Goal: Information Seeking & Learning: Learn about a topic

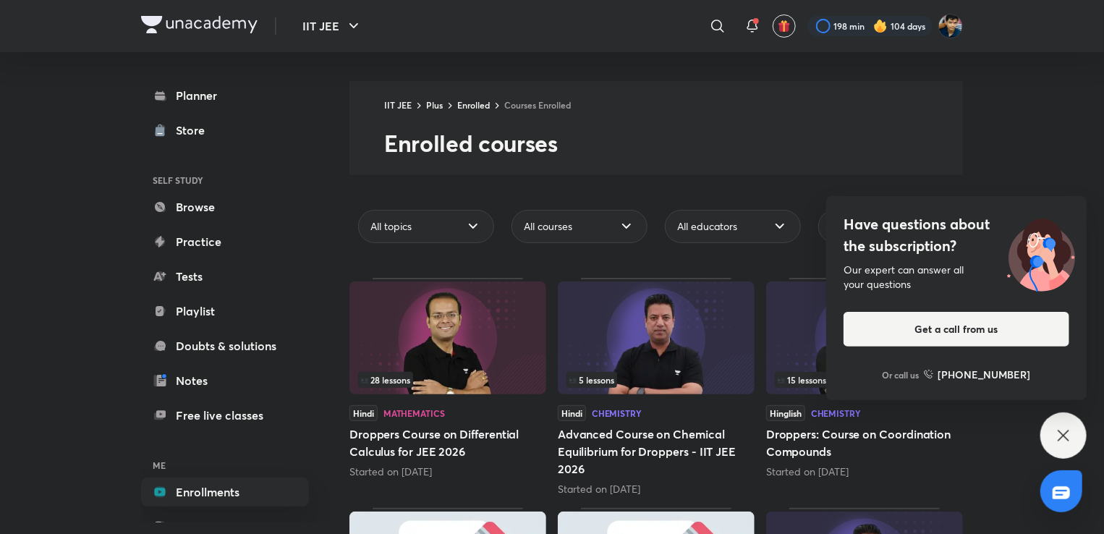
click at [1053, 438] on div "Have questions about the subscription? Our expert can answer all your questions…" at bounding box center [1063, 435] width 46 height 46
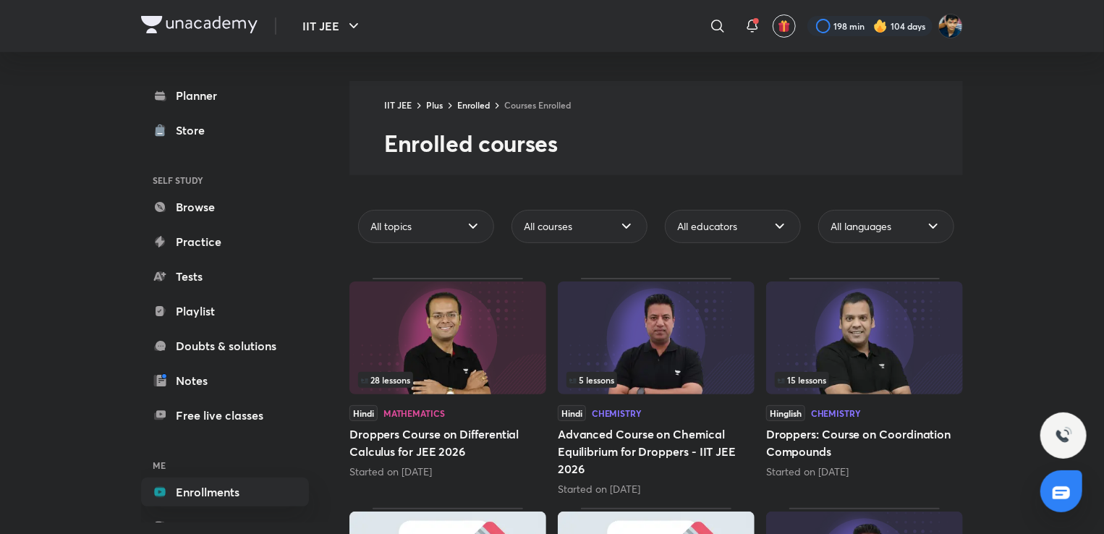
click at [740, 247] on div "All educators" at bounding box center [732, 226] width 153 height 45
click at [739, 232] on div "All educators" at bounding box center [733, 226] width 136 height 33
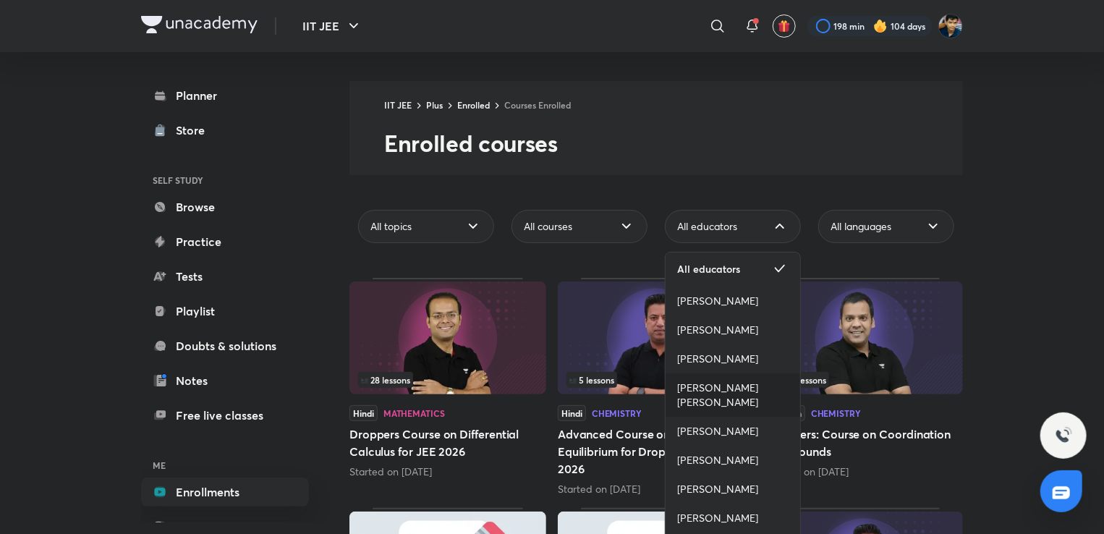
click at [731, 397] on span "[PERSON_NAME] [PERSON_NAME]" at bounding box center [732, 395] width 111 height 29
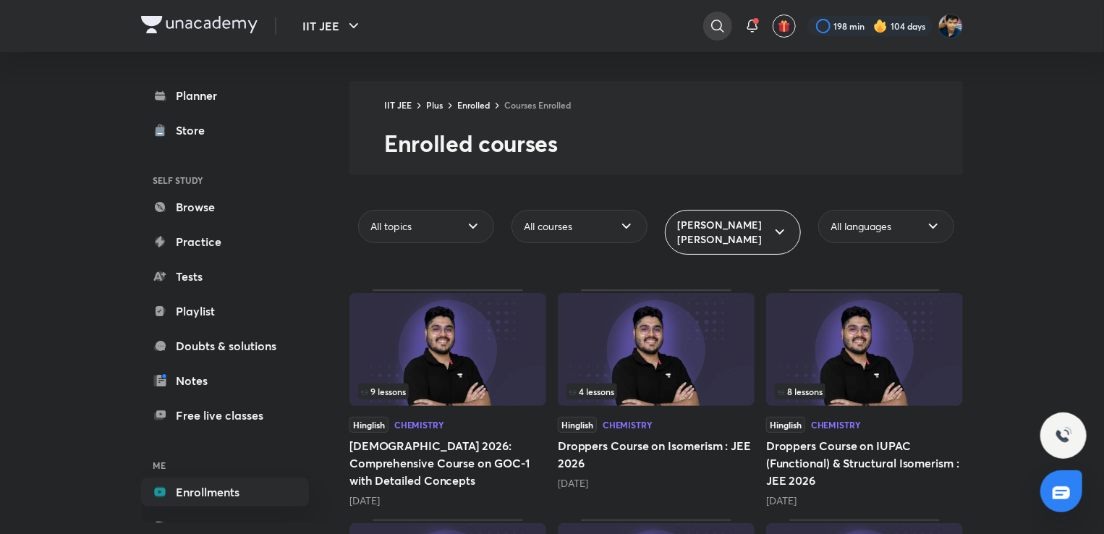
click at [703, 27] on div at bounding box center [717, 26] width 29 height 29
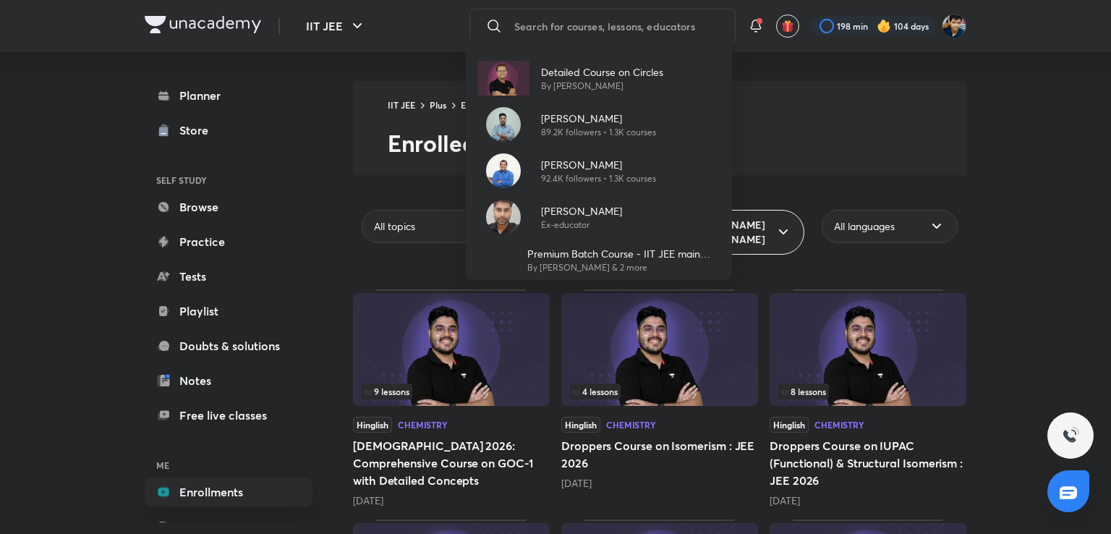
click at [596, 19] on div "Detailed Course on Circles By [PERSON_NAME] [PERSON_NAME] 89.2K followers • 1.3…" at bounding box center [555, 267] width 1111 height 534
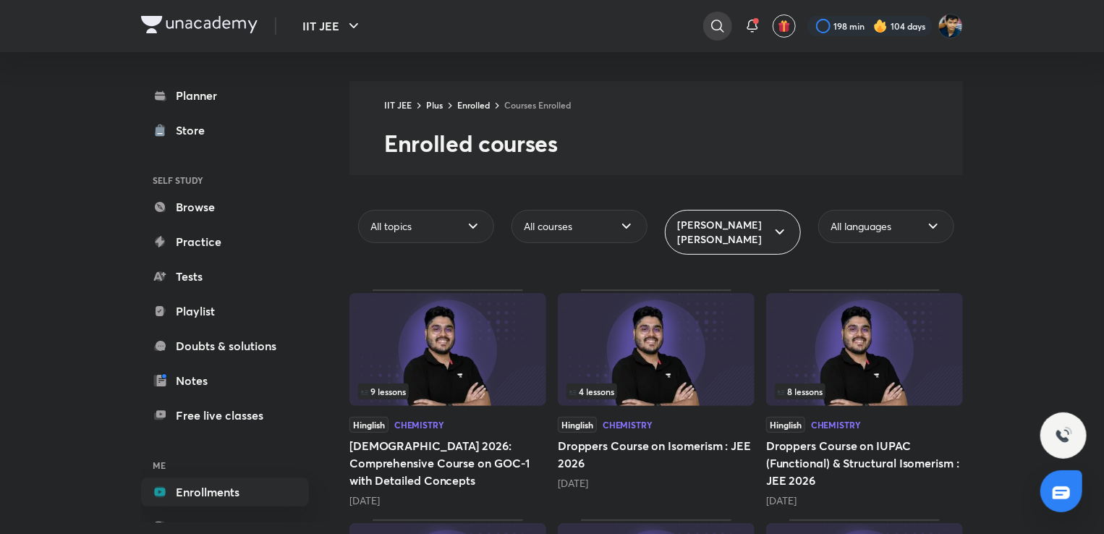
click at [709, 32] on icon at bounding box center [717, 25] width 17 height 17
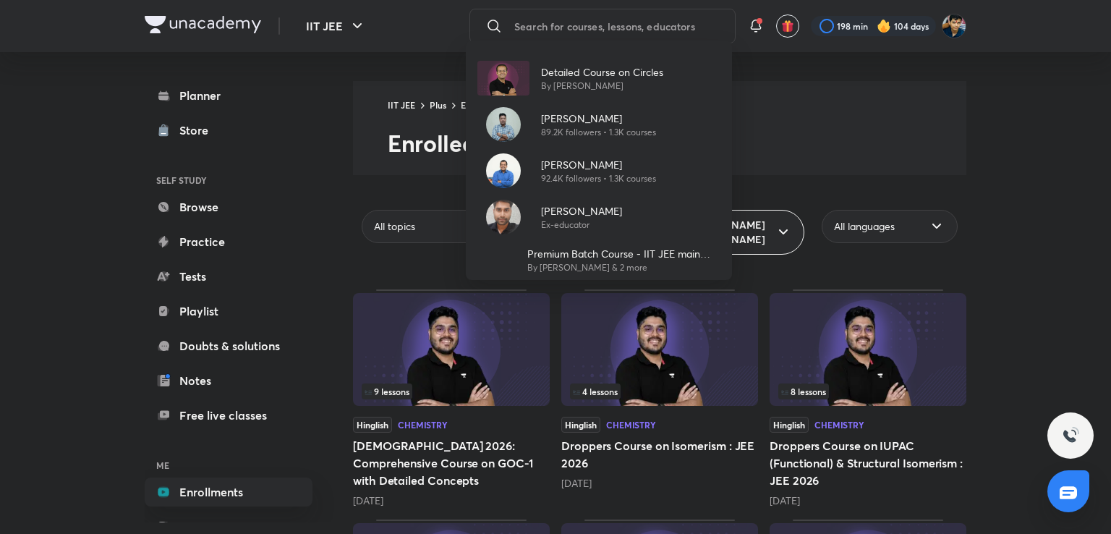
click at [583, 25] on div "Detailed Course on Circles By [PERSON_NAME] [PERSON_NAME] 89.2K followers • 1.3…" at bounding box center [555, 267] width 1111 height 534
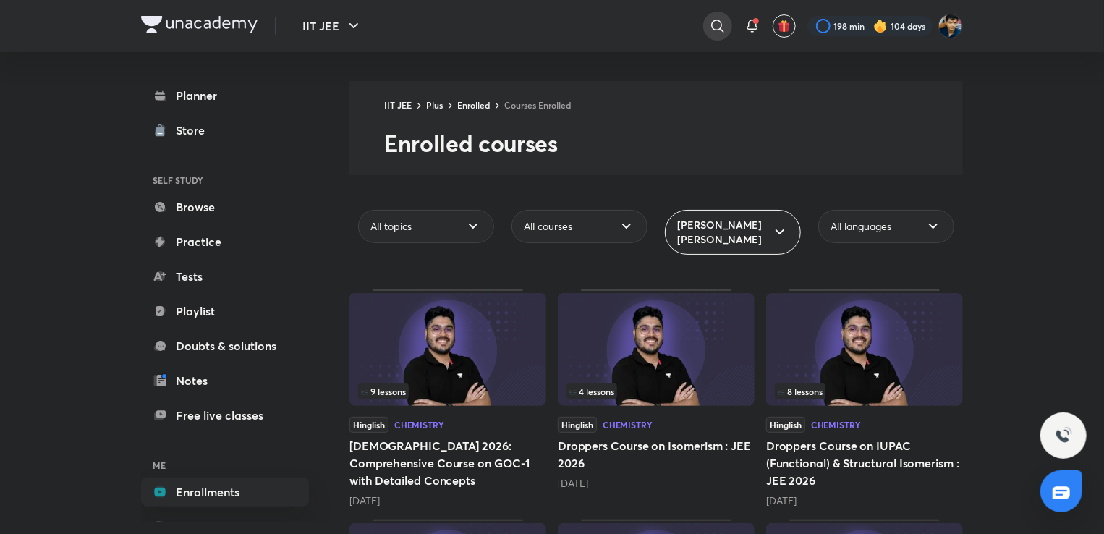
click at [709, 26] on icon at bounding box center [717, 25] width 17 height 17
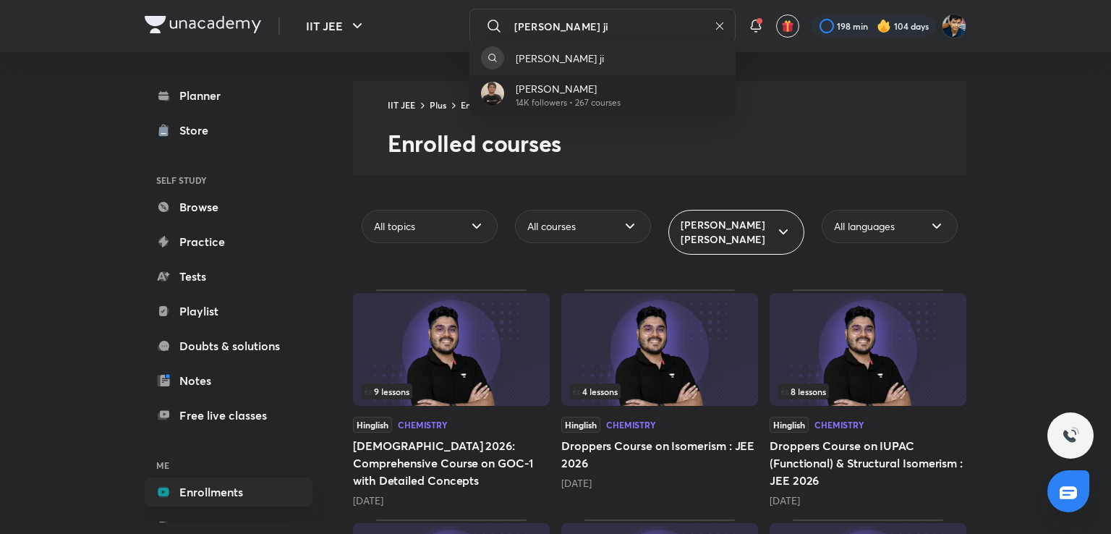
type input "[PERSON_NAME] ji"
click at [632, 88] on div "[PERSON_NAME] 14K followers • 267 courses" at bounding box center [603, 95] width 266 height 40
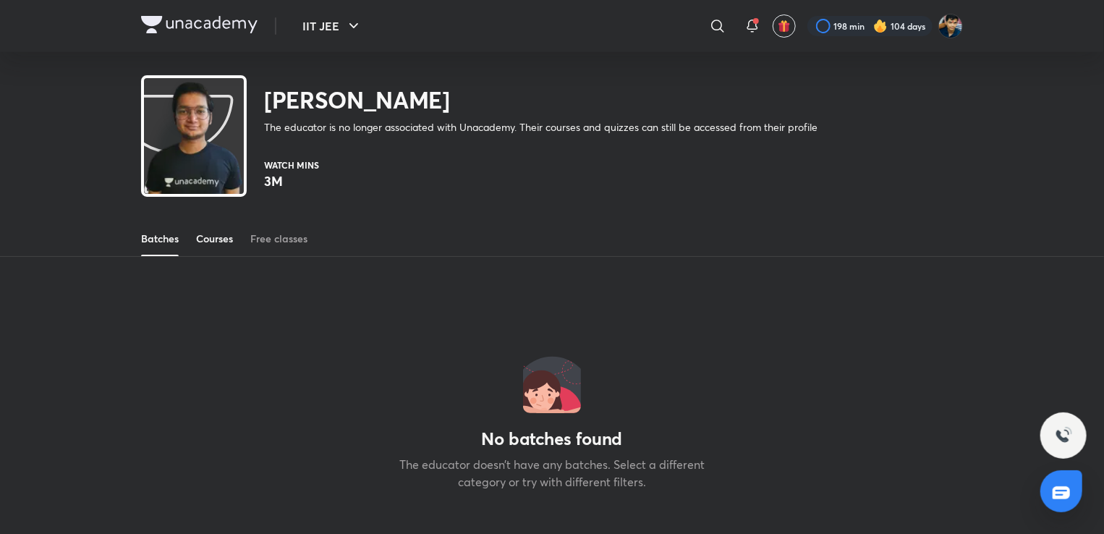
click at [220, 244] on div "Courses" at bounding box center [214, 239] width 37 height 14
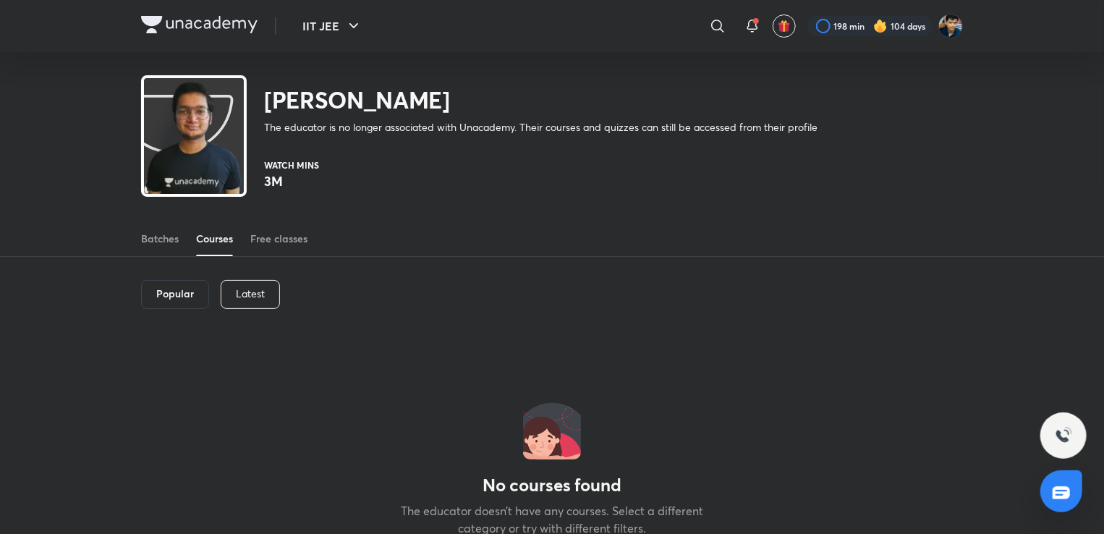
click at [264, 240] on div "Free classes" at bounding box center [278, 239] width 57 height 14
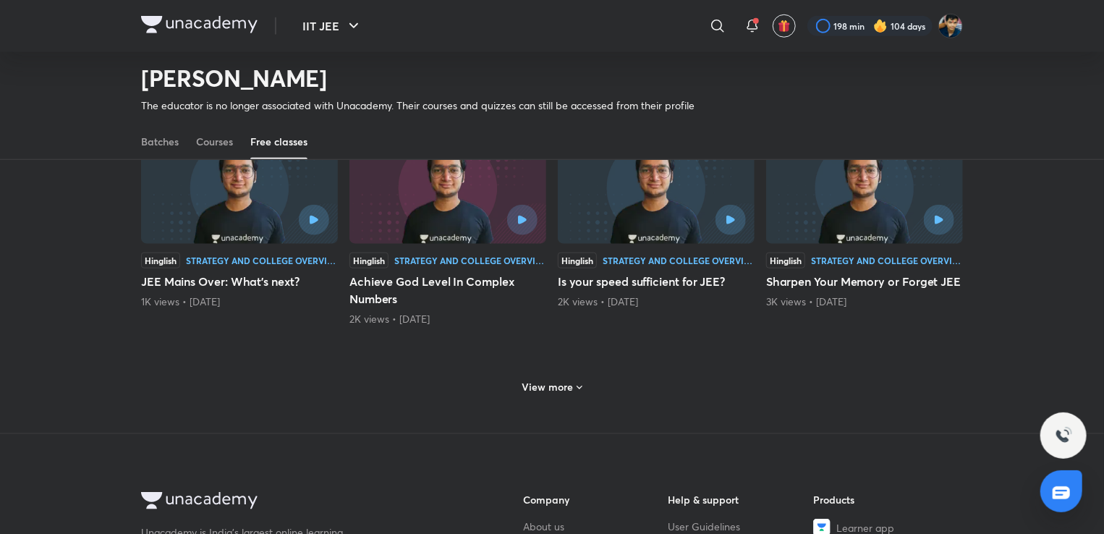
scroll to position [616, 0]
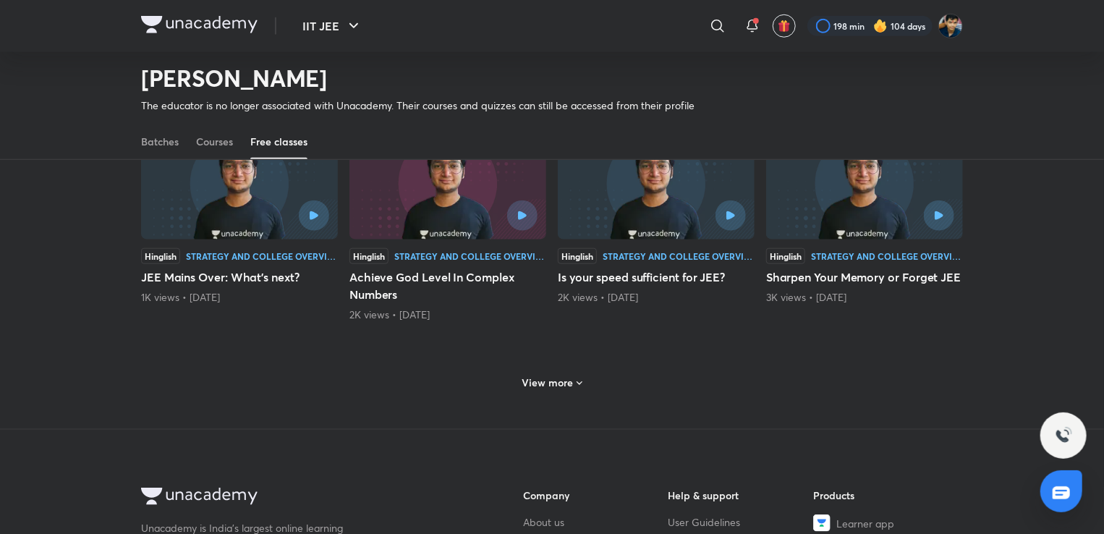
click at [522, 376] on div "View more" at bounding box center [553, 382] width 72 height 23
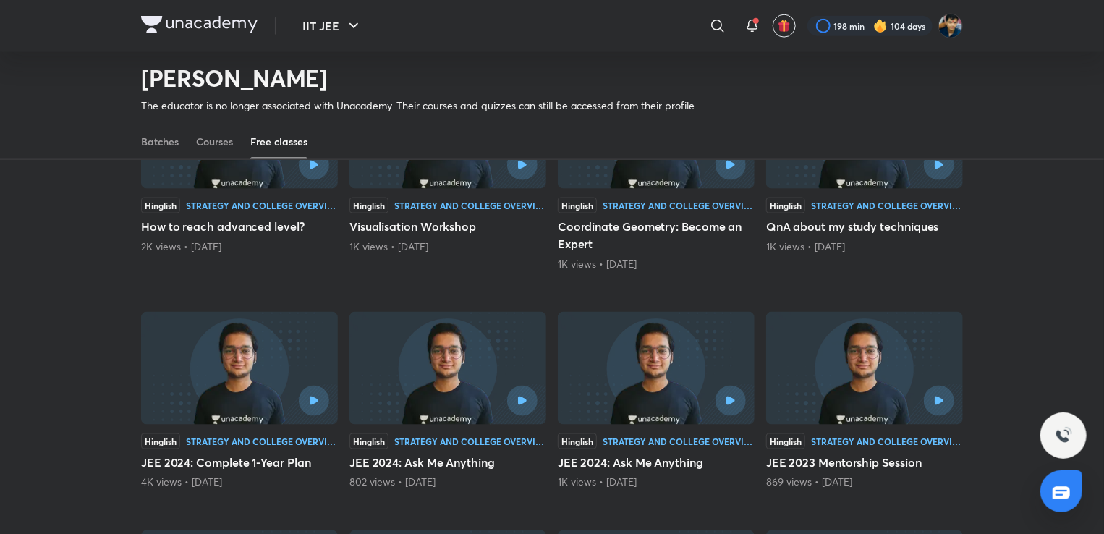
scroll to position [904, 0]
